Goal: Information Seeking & Learning: Learn about a topic

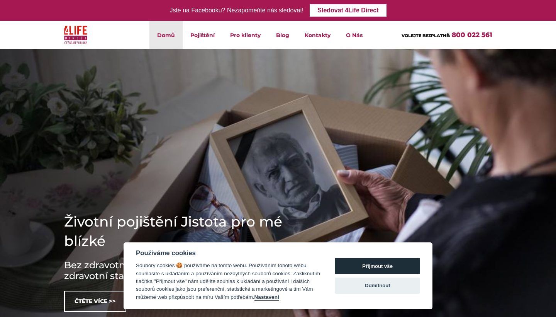
click at [374, 262] on button "Přijmout vše" at bounding box center [377, 266] width 85 height 16
checkbox input "true"
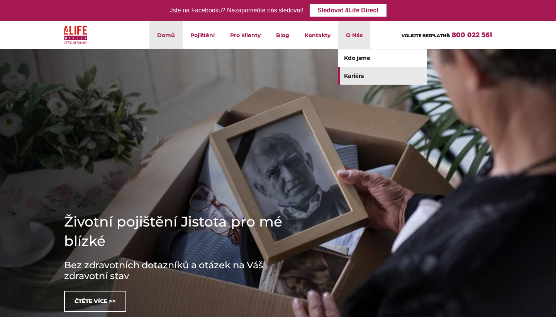
click at [361, 70] on link "Kariéra" at bounding box center [382, 75] width 89 height 17
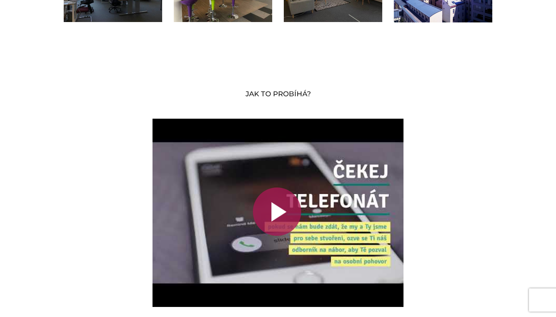
scroll to position [1678, 0]
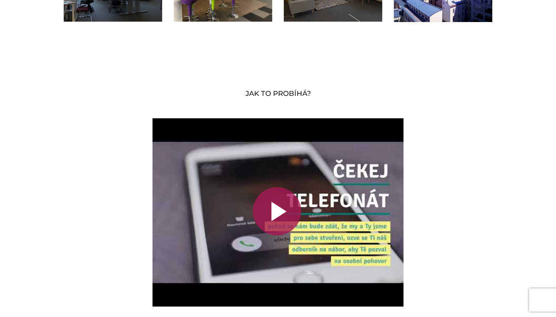
click at [283, 205] on div at bounding box center [277, 211] width 48 height 48
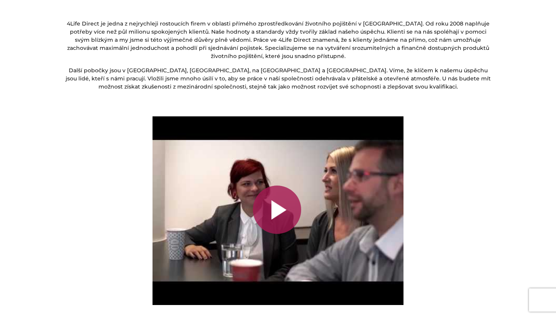
scroll to position [1242, 0]
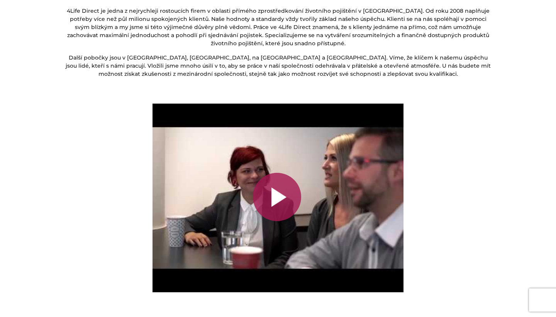
click at [279, 209] on div at bounding box center [277, 197] width 48 height 48
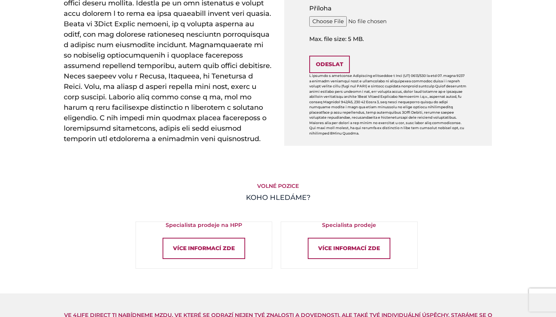
scroll to position [370, 0]
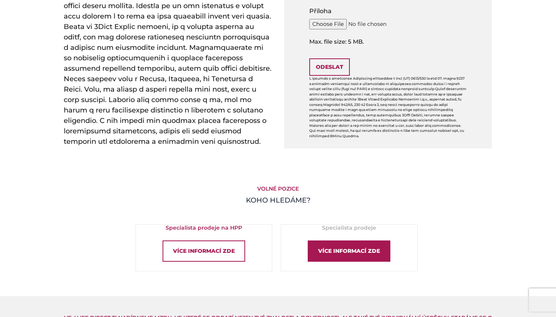
click at [356, 243] on div "Více informací zde" at bounding box center [349, 250] width 83 height 21
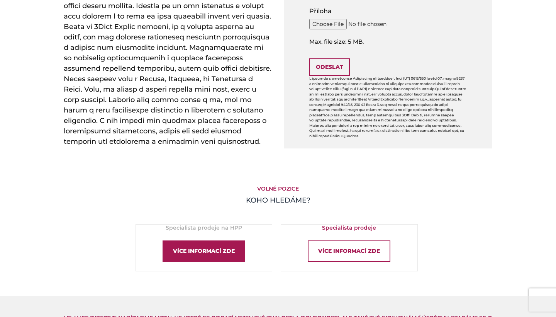
click at [200, 240] on div "Více informací zde" at bounding box center [204, 250] width 83 height 21
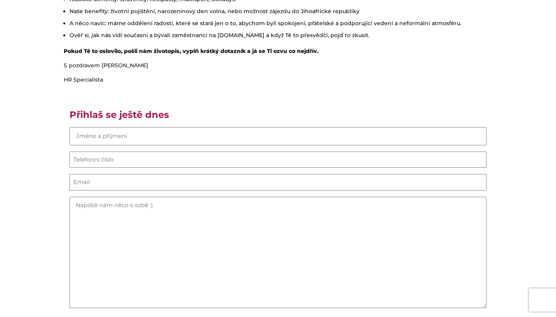
scroll to position [120, 0]
